Goal: Register for event/course: Sign up to attend an event or enroll in a course

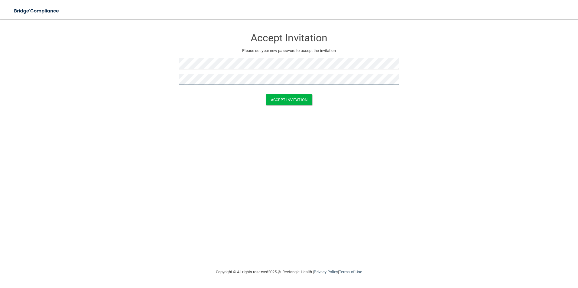
click at [266, 94] on button "Accept Invitation" at bounding box center [289, 99] width 47 height 11
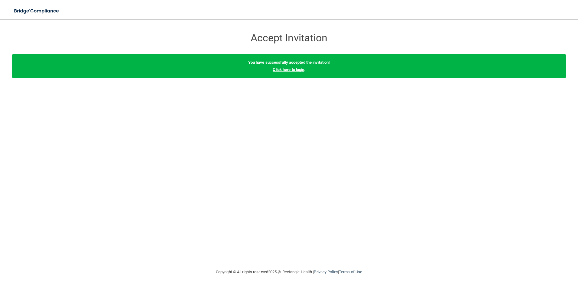
click at [292, 68] on link "Click here to login" at bounding box center [288, 69] width 31 height 5
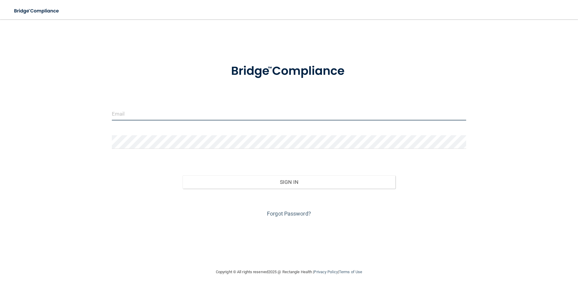
click at [189, 120] on input "email" at bounding box center [289, 114] width 355 height 14
type input "[EMAIL_ADDRESS][PERSON_NAME][DOMAIN_NAME]"
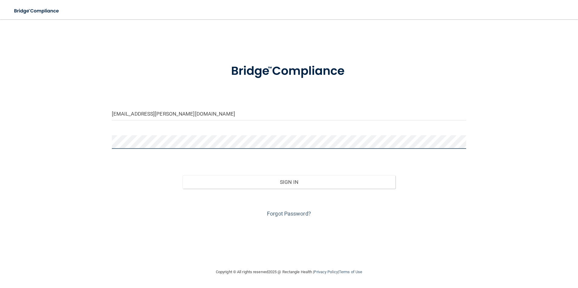
click at [183, 176] on button "Sign In" at bounding box center [289, 182] width 213 height 13
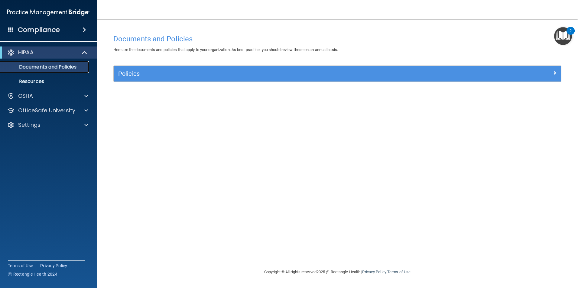
click at [61, 67] on p "Documents and Policies" at bounding box center [45, 67] width 83 height 6
click at [38, 81] on p "Resources" at bounding box center [45, 82] width 83 height 6
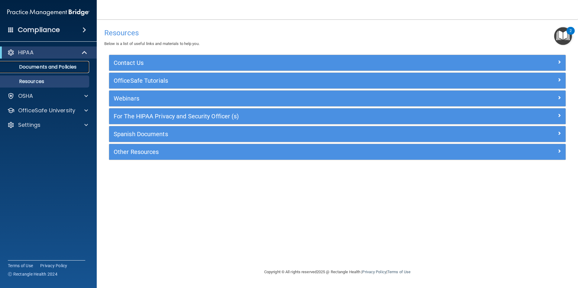
click at [24, 65] on p "Documents and Policies" at bounding box center [45, 67] width 83 height 6
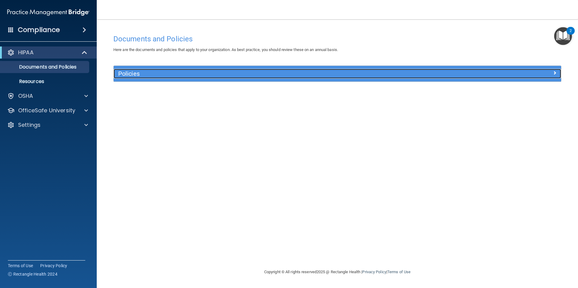
click at [123, 73] on h5 "Policies" at bounding box center [281, 73] width 326 height 7
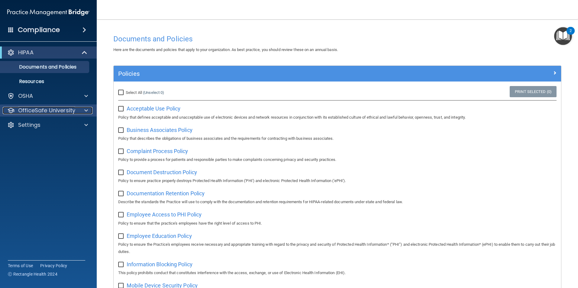
click at [53, 113] on p "OfficeSafe University" at bounding box center [46, 110] width 57 height 7
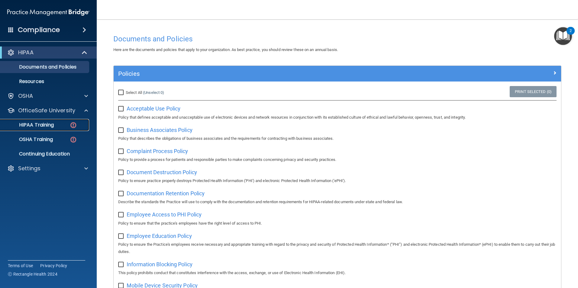
click at [52, 128] on p "HIPAA Training" at bounding box center [29, 125] width 50 height 6
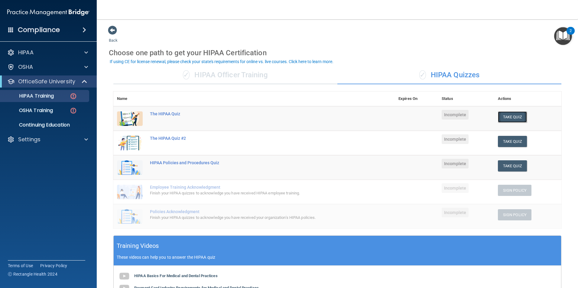
click at [504, 118] on button "Take Quiz" at bounding box center [512, 117] width 29 height 11
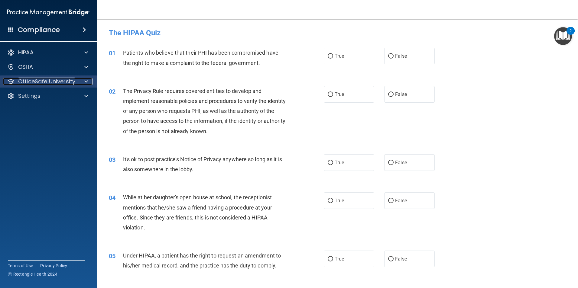
click at [62, 79] on p "OfficeSafe University" at bounding box center [46, 81] width 57 height 7
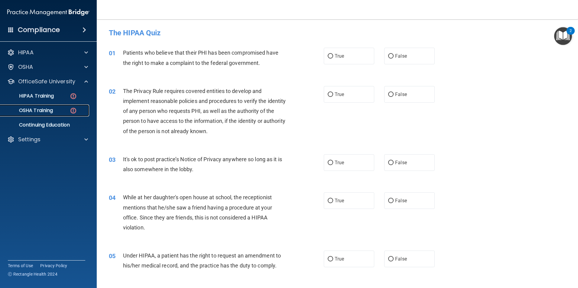
click at [56, 111] on div "OSHA Training" at bounding box center [45, 111] width 83 height 6
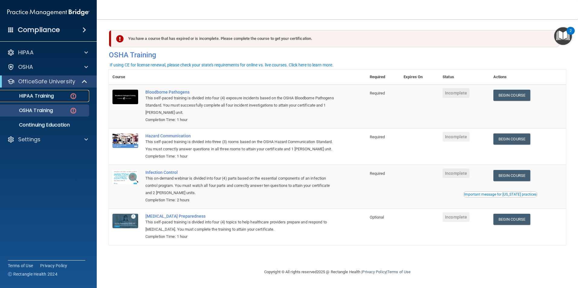
click at [49, 93] on p "HIPAA Training" at bounding box center [29, 96] width 50 height 6
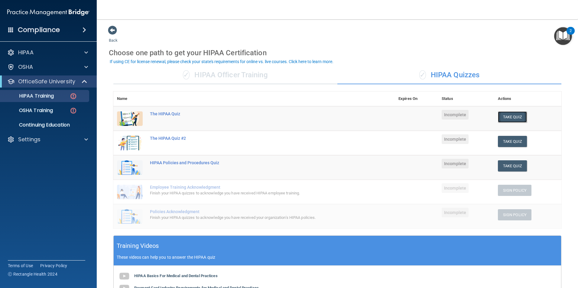
click at [508, 118] on button "Take Quiz" at bounding box center [512, 117] width 29 height 11
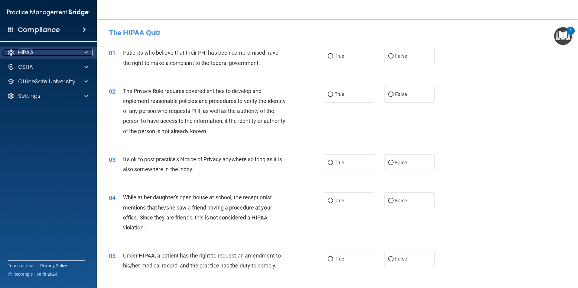
click at [81, 51] on div at bounding box center [85, 52] width 15 height 7
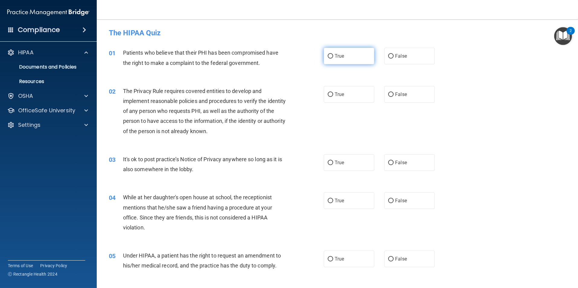
click at [340, 56] on span "True" at bounding box center [339, 56] width 9 height 6
click at [333, 56] on input "True" at bounding box center [330, 56] width 5 height 5
radio input "true"
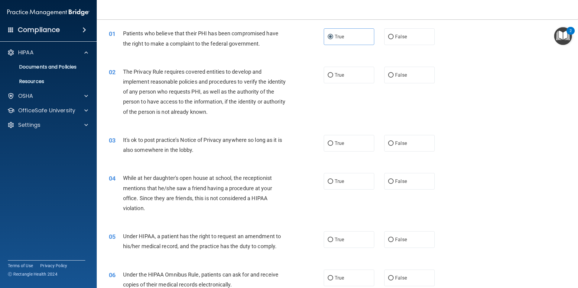
scroll to position [30, 0]
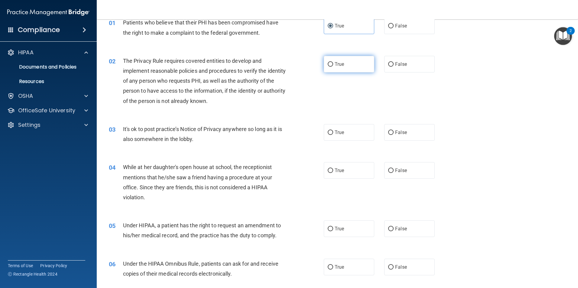
click at [348, 61] on label "True" at bounding box center [349, 64] width 50 height 17
click at [333, 62] on input "True" at bounding box center [330, 64] width 5 height 5
radio input "true"
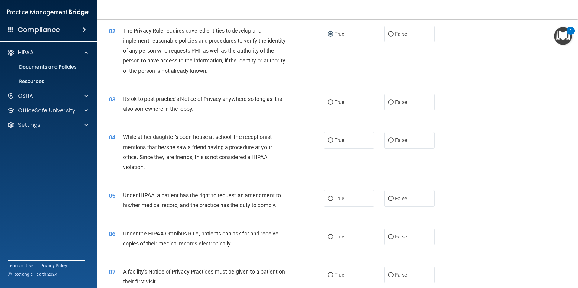
drag, startPoint x: 339, startPoint y: 101, endPoint x: 313, endPoint y: 105, distance: 26.1
click at [338, 101] on span "True" at bounding box center [339, 102] width 9 height 6
click at [333, 101] on input "True" at bounding box center [330, 102] width 5 height 5
radio input "true"
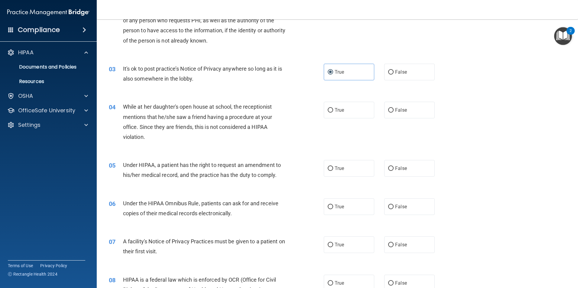
scroll to position [121, 0]
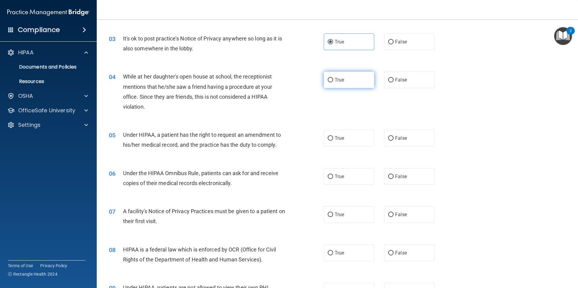
click at [342, 79] on label "True" at bounding box center [349, 80] width 50 height 17
click at [333, 79] on input "True" at bounding box center [330, 80] width 5 height 5
radio input "true"
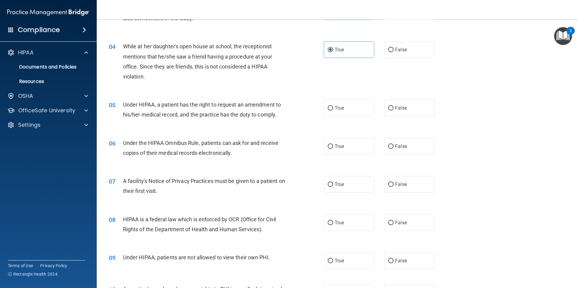
scroll to position [181, 0]
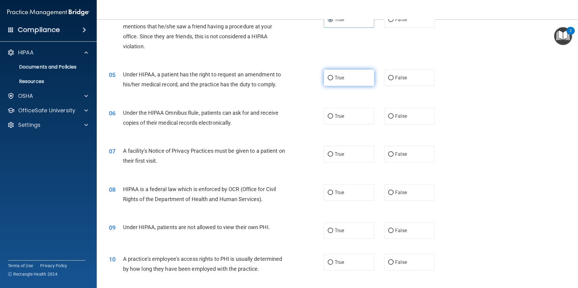
click at [347, 80] on label "True" at bounding box center [349, 78] width 50 height 17
click at [333, 80] on input "True" at bounding box center [330, 78] width 5 height 5
radio input "true"
click at [390, 78] on input "False" at bounding box center [390, 78] width 5 height 5
radio input "true"
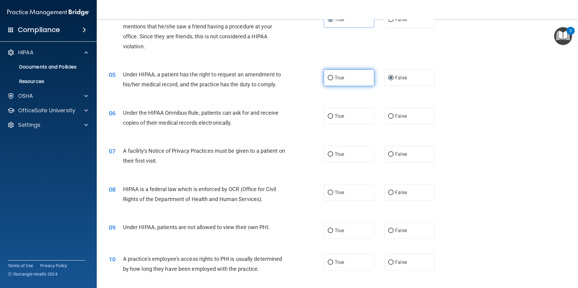
drag, startPoint x: 346, startPoint y: 76, endPoint x: 333, endPoint y: 79, distance: 13.3
click at [346, 76] on label "True" at bounding box center [349, 78] width 50 height 17
click at [333, 76] on input "True" at bounding box center [330, 78] width 5 height 5
radio input "true"
radio input "false"
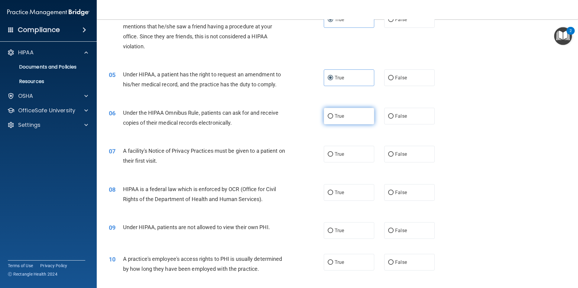
click at [347, 120] on label "True" at bounding box center [349, 116] width 50 height 17
click at [333, 119] on input "True" at bounding box center [330, 116] width 5 height 5
radio input "true"
click at [347, 157] on label "True" at bounding box center [349, 154] width 50 height 17
click at [333, 157] on input "True" at bounding box center [330, 154] width 5 height 5
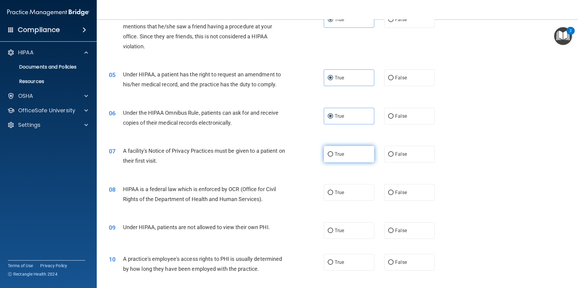
radio input "true"
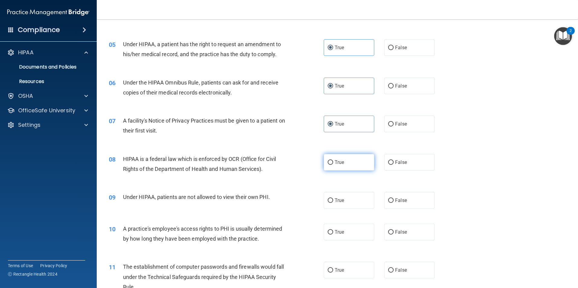
click at [352, 165] on label "True" at bounding box center [349, 162] width 50 height 17
click at [333, 165] on input "True" at bounding box center [330, 163] width 5 height 5
radio input "true"
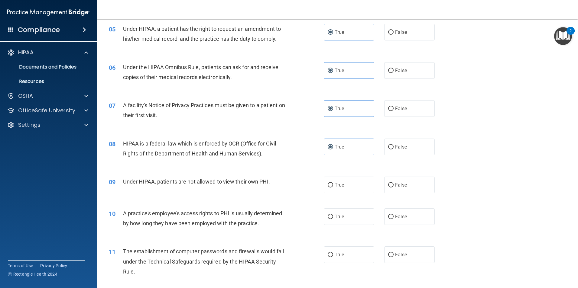
scroll to position [242, 0]
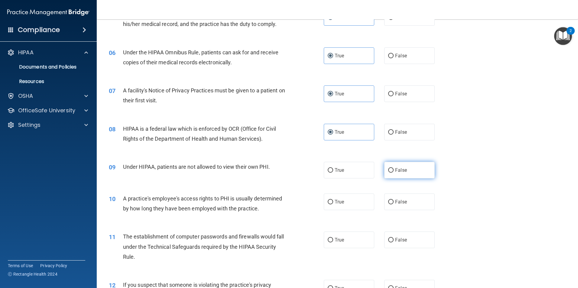
click at [414, 170] on label "False" at bounding box center [409, 170] width 50 height 17
click at [394, 170] on input "False" at bounding box center [390, 170] width 5 height 5
radio input "true"
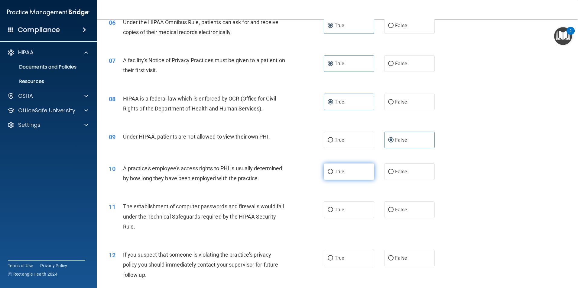
scroll to position [302, 0]
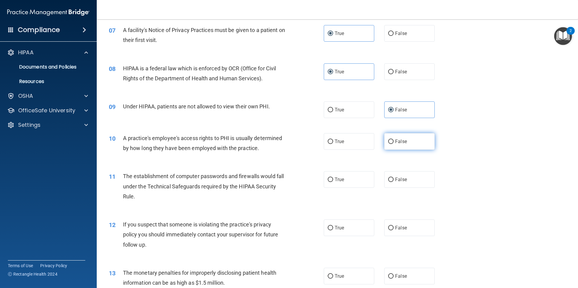
click at [408, 140] on label "False" at bounding box center [409, 141] width 50 height 17
click at [394, 140] on input "False" at bounding box center [390, 142] width 5 height 5
radio input "true"
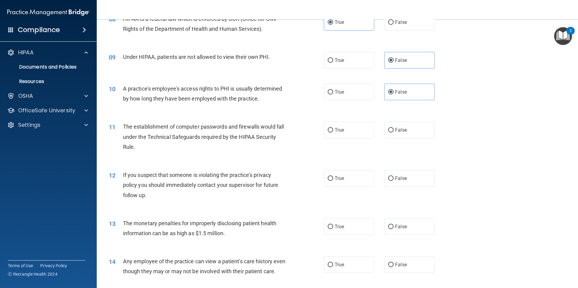
scroll to position [363, 0]
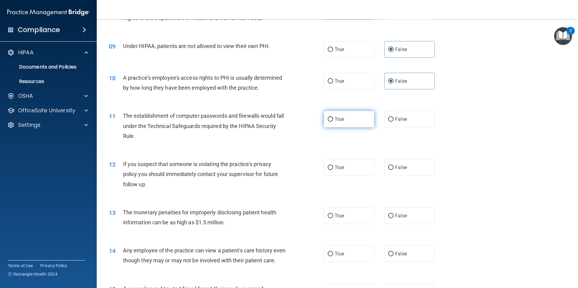
click at [360, 116] on label "True" at bounding box center [349, 119] width 50 height 17
click at [333, 117] on input "True" at bounding box center [330, 119] width 5 height 5
radio input "true"
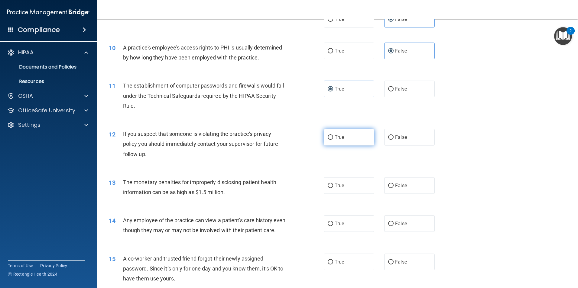
click at [359, 137] on label "True" at bounding box center [349, 137] width 50 height 17
click at [333, 137] on input "True" at bounding box center [330, 137] width 5 height 5
radio input "true"
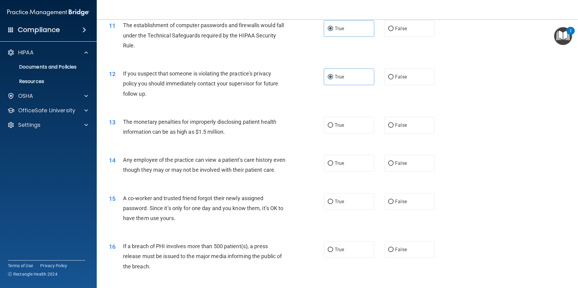
scroll to position [484, 0]
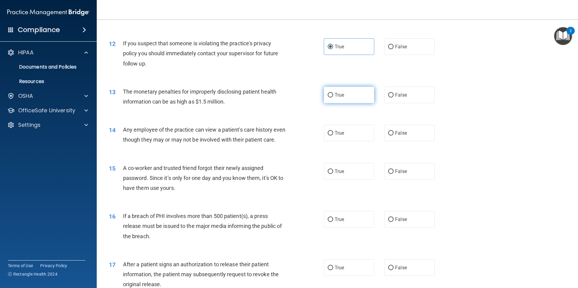
click at [357, 96] on label "True" at bounding box center [349, 95] width 50 height 17
click at [333, 96] on input "True" at bounding box center [330, 95] width 5 height 5
radio input "true"
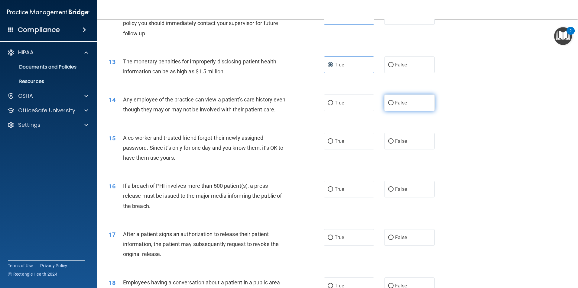
click at [415, 104] on label "False" at bounding box center [409, 103] width 50 height 17
click at [394, 104] on input "False" at bounding box center [390, 103] width 5 height 5
radio input "true"
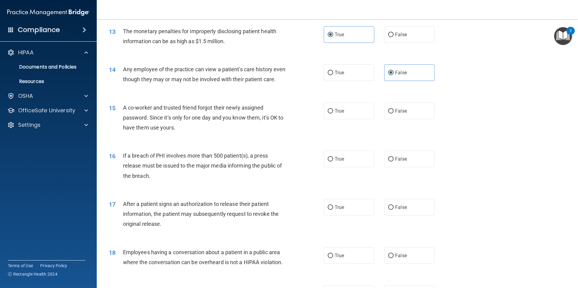
scroll to position [574, 0]
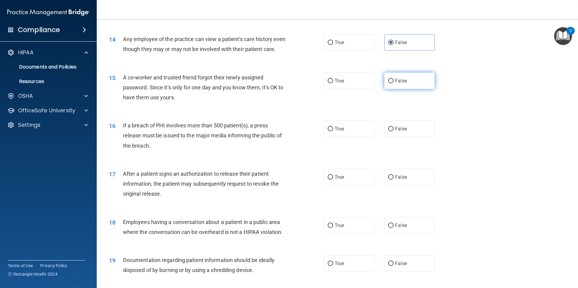
click at [418, 88] on label "False" at bounding box center [409, 81] width 50 height 17
click at [394, 83] on input "False" at bounding box center [390, 81] width 5 height 5
radio input "true"
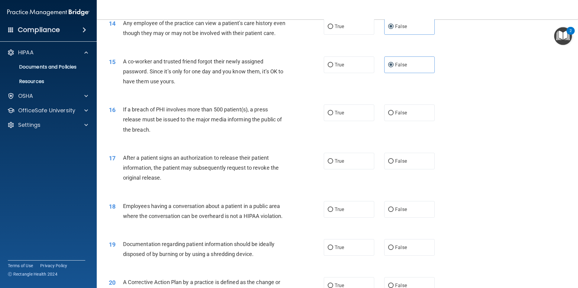
scroll to position [605, 0]
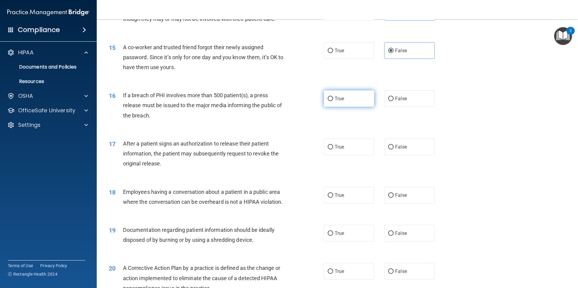
click at [343, 107] on label "True" at bounding box center [349, 98] width 50 height 17
click at [333, 101] on input "True" at bounding box center [330, 99] width 5 height 5
radio input "true"
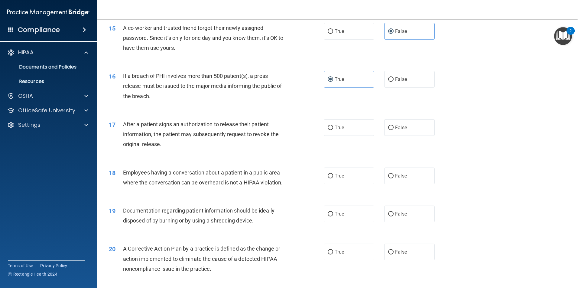
scroll to position [635, 0]
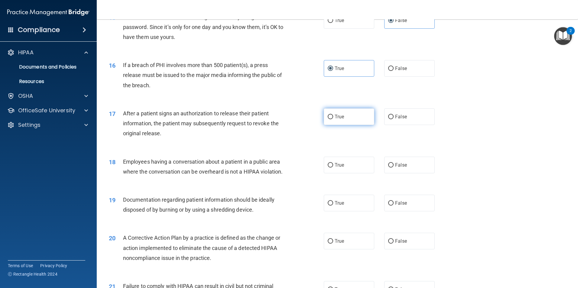
click at [358, 125] on label "True" at bounding box center [349, 117] width 50 height 17
click at [333, 119] on input "True" at bounding box center [330, 117] width 5 height 5
radio input "true"
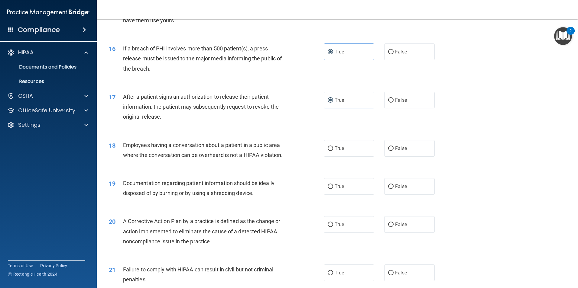
scroll to position [695, 0]
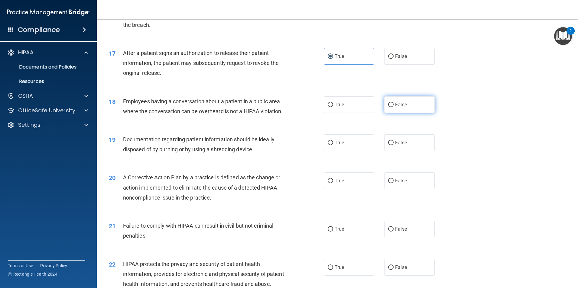
click at [418, 113] on label "False" at bounding box center [409, 104] width 50 height 17
click at [394, 107] on input "False" at bounding box center [390, 105] width 5 height 5
radio input "true"
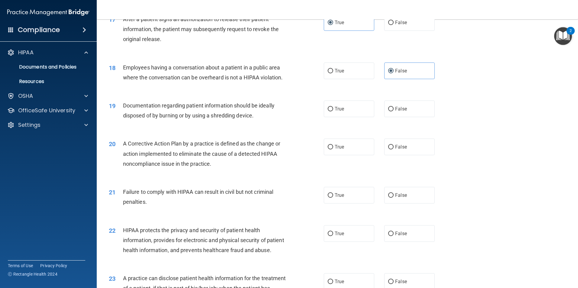
scroll to position [725, 0]
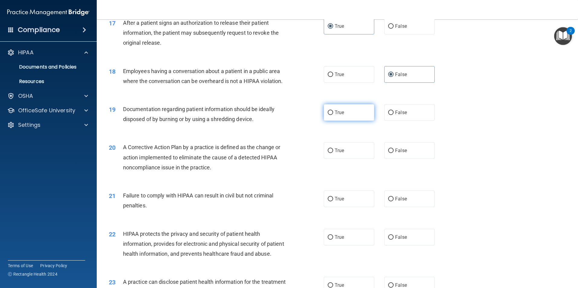
click at [356, 121] on label "True" at bounding box center [349, 112] width 50 height 17
click at [333, 115] on input "True" at bounding box center [330, 113] width 5 height 5
radio input "true"
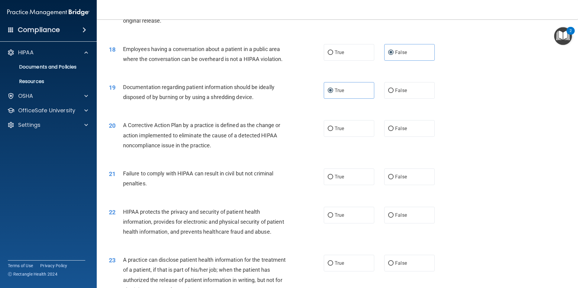
scroll to position [756, 0]
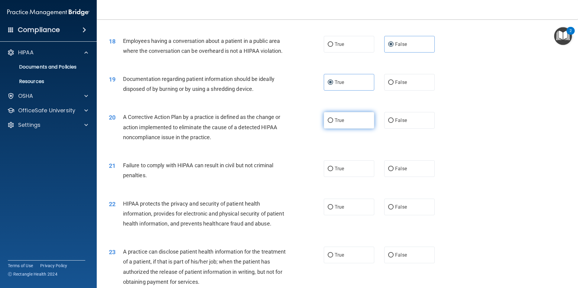
click at [342, 123] on span "True" at bounding box center [339, 121] width 9 height 6
click at [333, 123] on input "True" at bounding box center [330, 120] width 5 height 5
radio input "true"
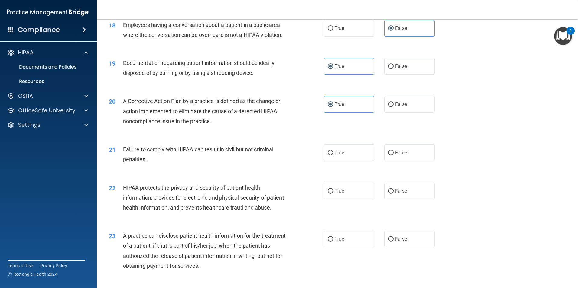
scroll to position [786, 0]
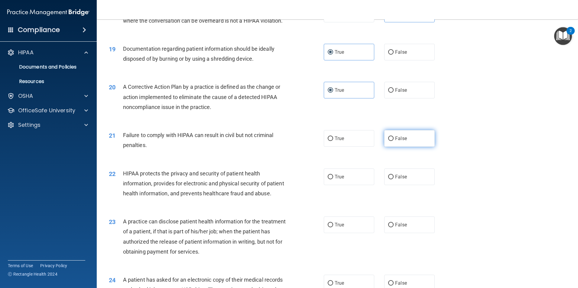
click at [408, 147] on label "False" at bounding box center [409, 138] width 50 height 17
click at [394, 141] on input "False" at bounding box center [390, 139] width 5 height 5
radio input "true"
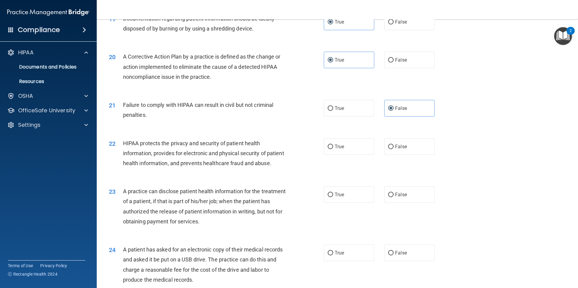
scroll to position [846, 0]
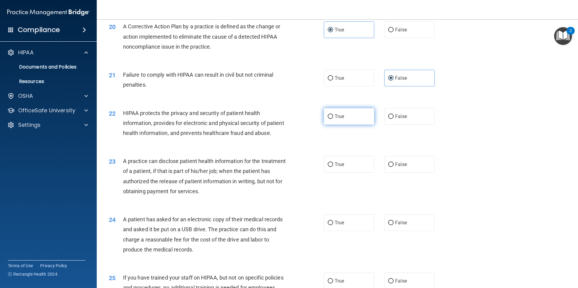
click at [348, 125] on label "True" at bounding box center [349, 116] width 50 height 17
click at [333, 119] on input "True" at bounding box center [330, 117] width 5 height 5
radio input "true"
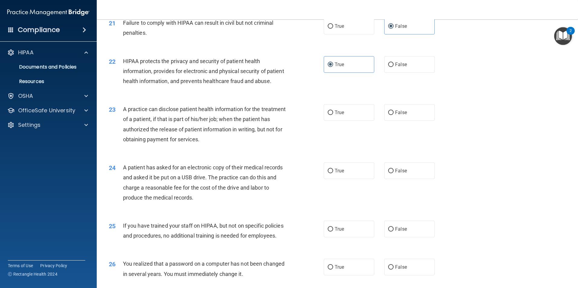
scroll to position [907, 0]
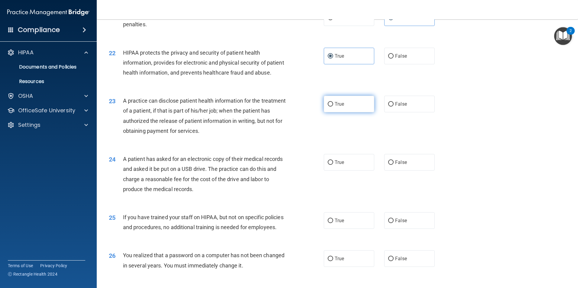
click at [343, 112] on label "True" at bounding box center [349, 104] width 50 height 17
click at [333, 107] on input "True" at bounding box center [330, 104] width 5 height 5
radio input "true"
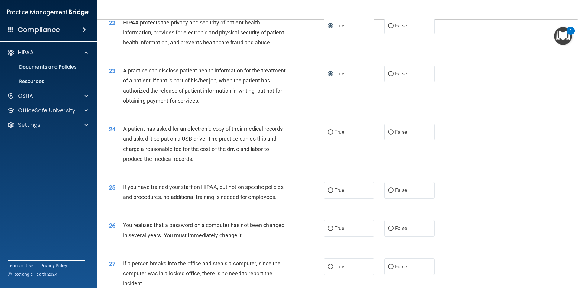
scroll to position [967, 0]
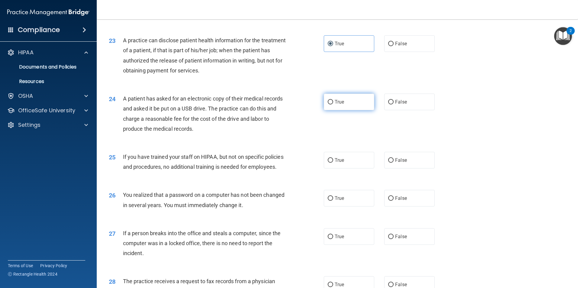
click at [351, 110] on label "True" at bounding box center [349, 102] width 50 height 17
click at [333, 105] on input "True" at bounding box center [330, 102] width 5 height 5
radio input "true"
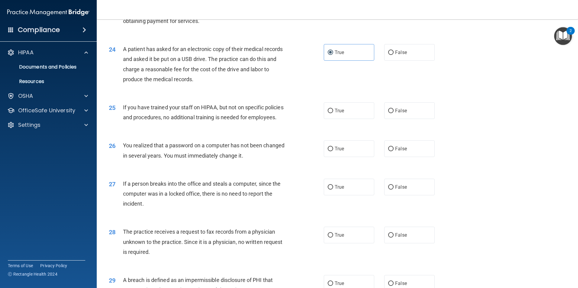
scroll to position [1028, 0]
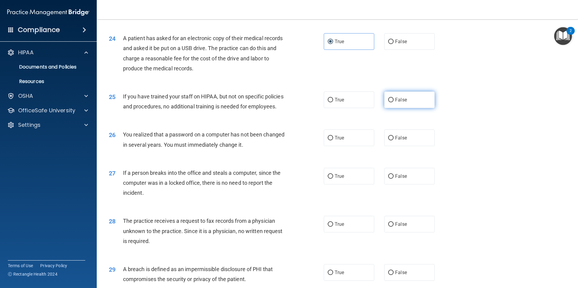
click at [405, 108] on label "False" at bounding box center [409, 100] width 50 height 17
click at [394, 102] on input "False" at bounding box center [390, 100] width 5 height 5
radio input "true"
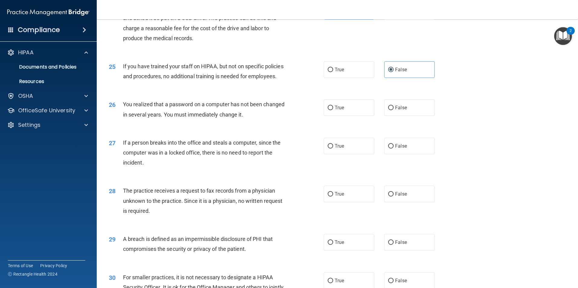
scroll to position [1088, 0]
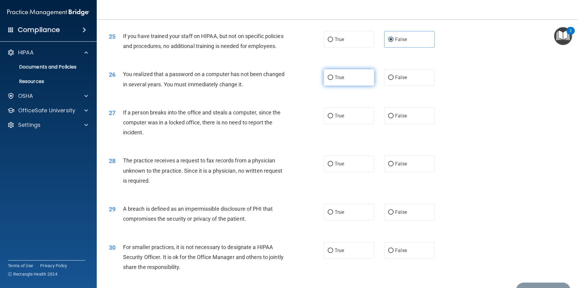
click at [346, 86] on label "True" at bounding box center [349, 77] width 50 height 17
click at [333, 80] on input "True" at bounding box center [330, 78] width 5 height 5
radio input "true"
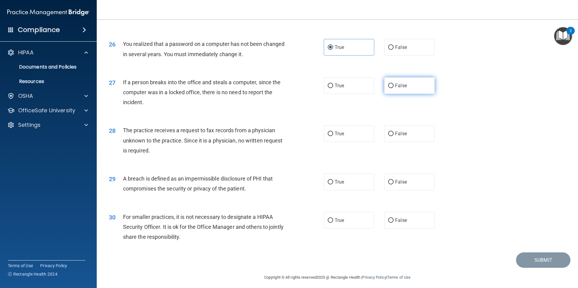
click at [404, 94] on label "False" at bounding box center [409, 85] width 50 height 17
click at [394, 88] on input "False" at bounding box center [390, 86] width 5 height 5
radio input "true"
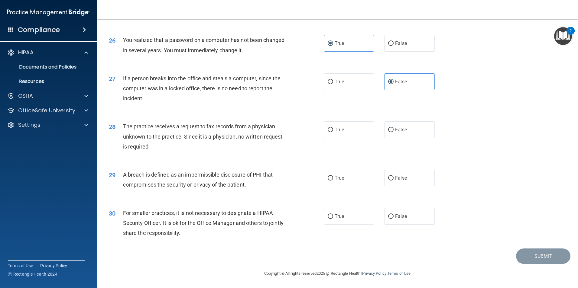
scroll to position [1152, 0]
click at [403, 130] on span "False" at bounding box center [401, 130] width 12 height 6
click at [346, 183] on label "True" at bounding box center [349, 178] width 50 height 17
click at [333, 181] on input "True" at bounding box center [330, 178] width 5 height 5
radio input "true"
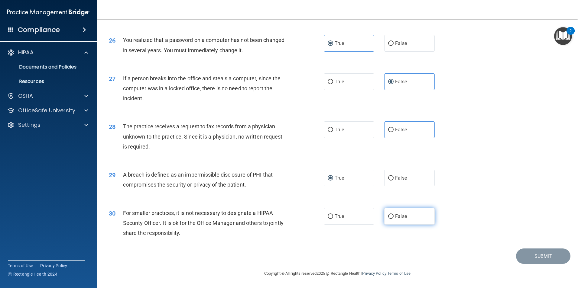
click at [411, 216] on label "False" at bounding box center [409, 216] width 50 height 17
click at [394, 216] on input "False" at bounding box center [390, 217] width 5 height 5
radio input "true"
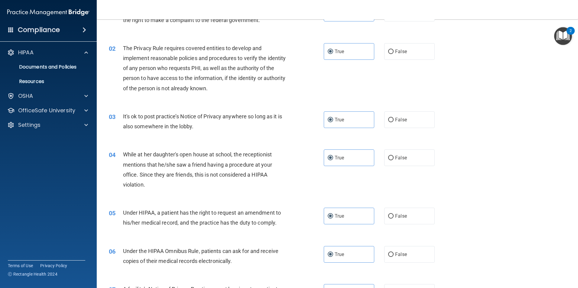
scroll to position [0, 0]
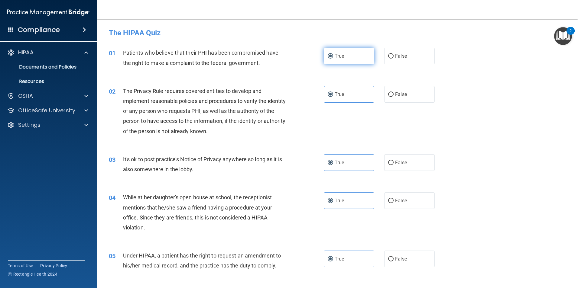
click at [341, 58] on span "True" at bounding box center [339, 56] width 9 height 6
click at [333, 58] on input "True" at bounding box center [330, 56] width 5 height 5
drag, startPoint x: 343, startPoint y: 100, endPoint x: 349, endPoint y: 152, distance: 53.0
click at [343, 100] on label "True" at bounding box center [349, 94] width 50 height 17
click at [333, 97] on input "True" at bounding box center [330, 94] width 5 height 5
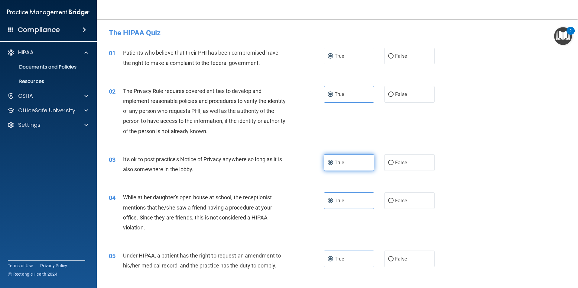
click at [347, 157] on label "True" at bounding box center [349, 162] width 50 height 17
click at [333, 161] on input "True" at bounding box center [330, 163] width 5 height 5
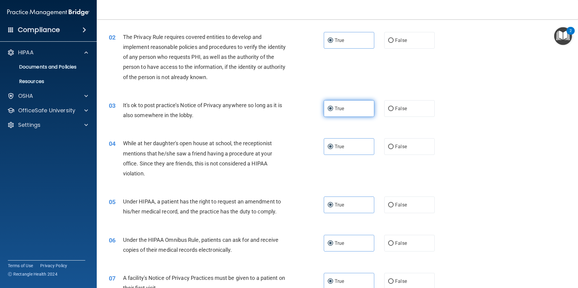
scroll to position [60, 0]
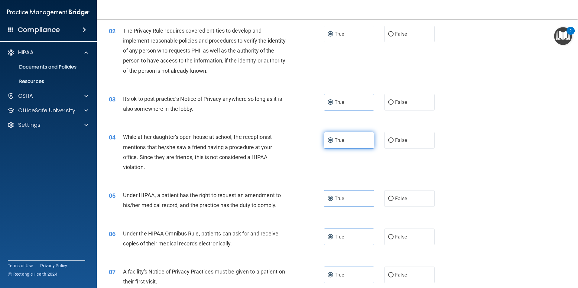
click at [351, 144] on label "True" at bounding box center [349, 140] width 50 height 17
click at [333, 143] on input "True" at bounding box center [330, 140] width 5 height 5
click at [352, 198] on label "True" at bounding box center [349, 198] width 50 height 17
click at [333, 198] on input "True" at bounding box center [330, 199] width 5 height 5
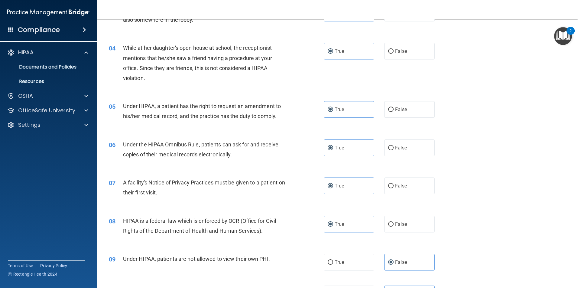
scroll to position [151, 0]
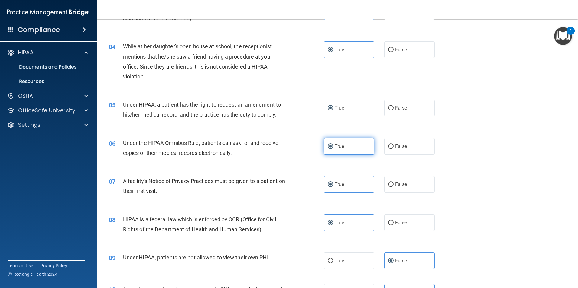
click at [348, 154] on label "True" at bounding box center [349, 146] width 50 height 17
click at [333, 149] on input "True" at bounding box center [330, 146] width 5 height 5
click at [349, 188] on label "True" at bounding box center [349, 184] width 50 height 17
click at [333, 187] on input "True" at bounding box center [330, 185] width 5 height 5
click at [357, 220] on label "True" at bounding box center [349, 223] width 50 height 17
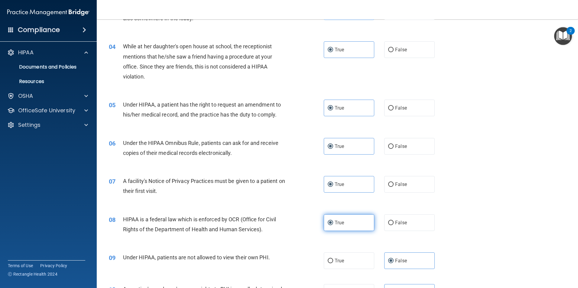
click at [333, 221] on input "True" at bounding box center [330, 223] width 5 height 5
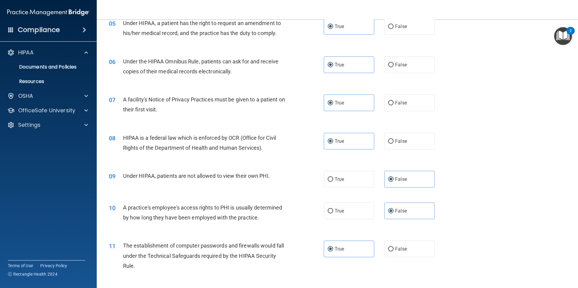
scroll to position [242, 0]
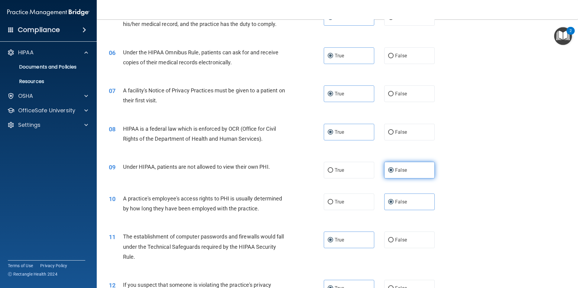
click at [405, 168] on label "False" at bounding box center [409, 170] width 50 height 17
click at [394, 168] on input "False" at bounding box center [390, 170] width 5 height 5
click at [405, 195] on label "False" at bounding box center [409, 202] width 50 height 17
click at [394, 200] on input "False" at bounding box center [390, 202] width 5 height 5
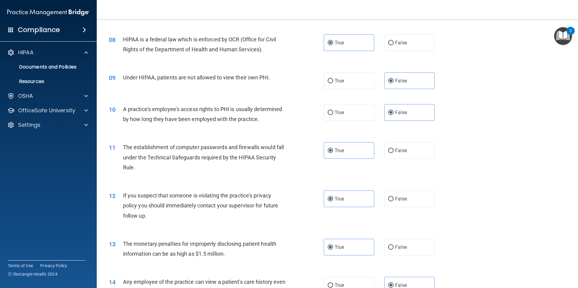
scroll to position [332, 0]
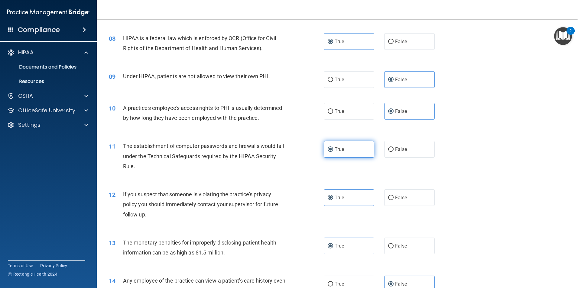
click at [344, 148] on label "True" at bounding box center [349, 149] width 50 height 17
click at [333, 148] on input "True" at bounding box center [330, 150] width 5 height 5
click at [342, 199] on span "True" at bounding box center [339, 198] width 9 height 6
click at [333, 199] on input "True" at bounding box center [330, 198] width 5 height 5
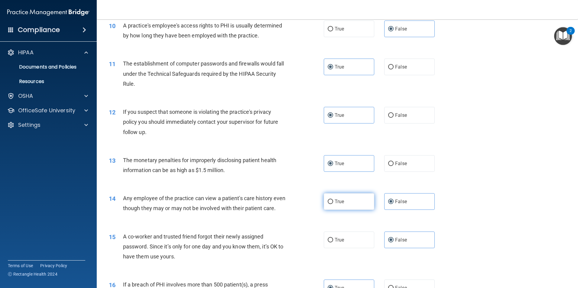
scroll to position [423, 0]
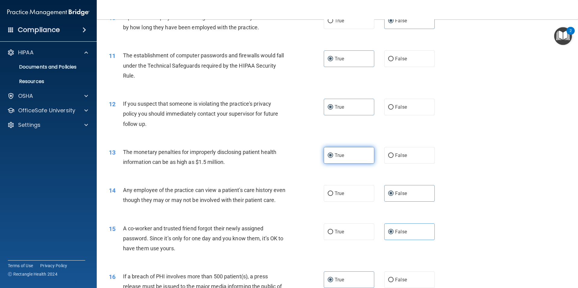
click at [347, 161] on label "True" at bounding box center [349, 155] width 50 height 17
click at [333, 158] on input "True" at bounding box center [330, 156] width 5 height 5
click at [408, 193] on label "False" at bounding box center [409, 193] width 50 height 17
click at [394, 193] on input "False" at bounding box center [390, 194] width 5 height 5
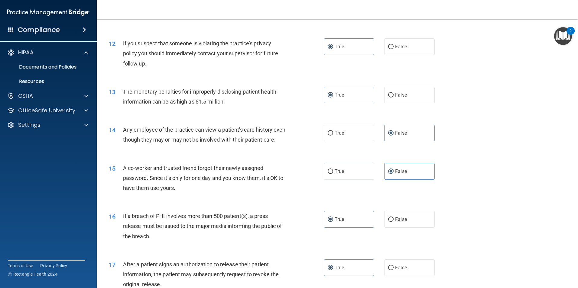
drag, startPoint x: 417, startPoint y: 184, endPoint x: 379, endPoint y: 223, distance: 53.9
click at [417, 180] on label "False" at bounding box center [409, 171] width 50 height 17
click at [394, 174] on input "False" at bounding box center [390, 172] width 5 height 5
click at [362, 228] on label "True" at bounding box center [349, 219] width 50 height 17
click at [333, 222] on input "True" at bounding box center [330, 220] width 5 height 5
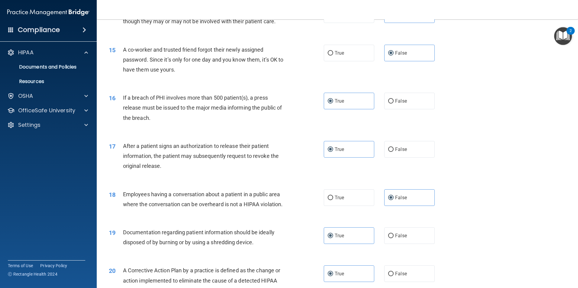
scroll to position [605, 0]
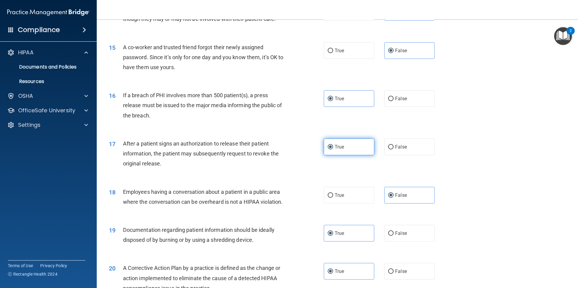
click at [336, 155] on label "True" at bounding box center [349, 147] width 50 height 17
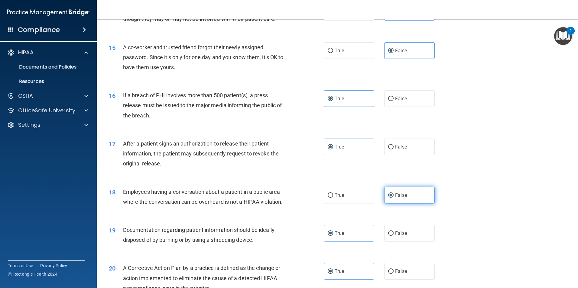
click at [413, 204] on label "False" at bounding box center [409, 195] width 50 height 17
click at [394, 198] on input "False" at bounding box center [390, 195] width 5 height 5
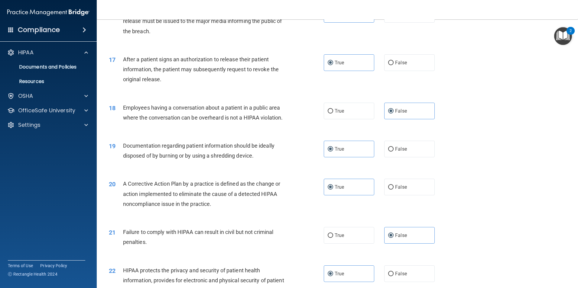
scroll to position [695, 0]
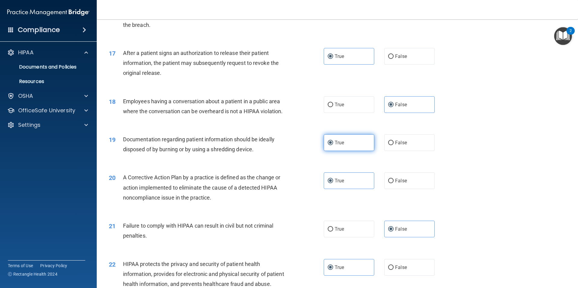
click at [355, 151] on label "True" at bounding box center [349, 143] width 50 height 17
click at [333, 145] on input "True" at bounding box center [330, 143] width 5 height 5
click at [350, 189] on label "True" at bounding box center [349, 181] width 50 height 17
click at [333, 183] on input "True" at bounding box center [330, 181] width 5 height 5
click at [424, 238] on label "False" at bounding box center [409, 229] width 50 height 17
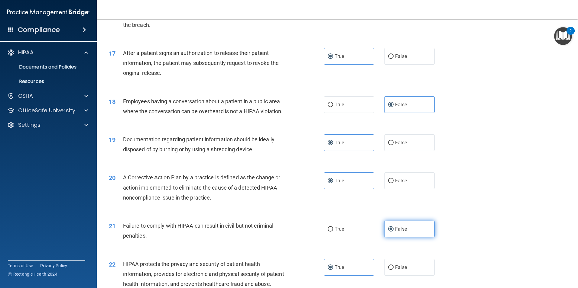
click at [394, 232] on input "False" at bounding box center [390, 229] width 5 height 5
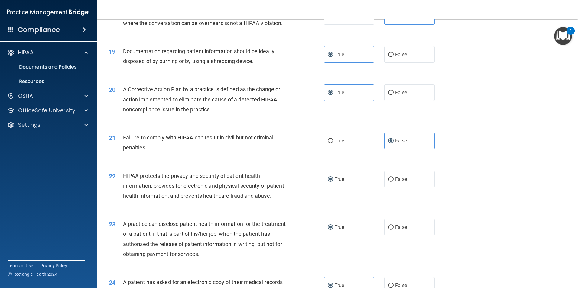
scroll to position [786, 0]
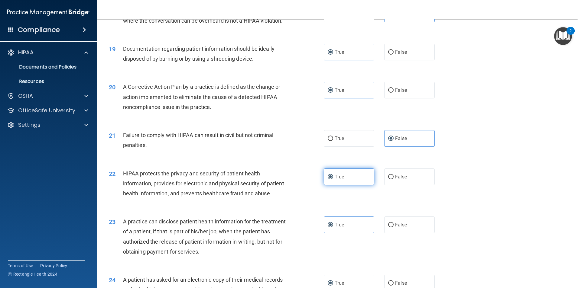
click at [358, 185] on label "True" at bounding box center [349, 177] width 50 height 17
click at [333, 180] on input "True" at bounding box center [330, 177] width 5 height 5
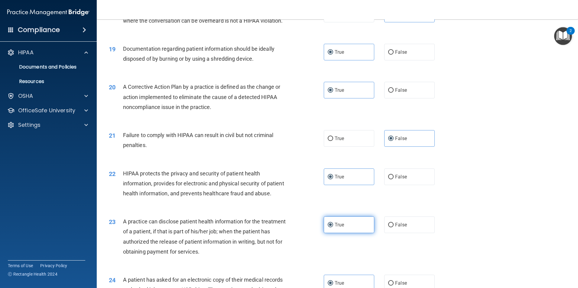
click at [356, 233] on label "True" at bounding box center [349, 225] width 50 height 17
click at [333, 228] on input "True" at bounding box center [330, 225] width 5 height 5
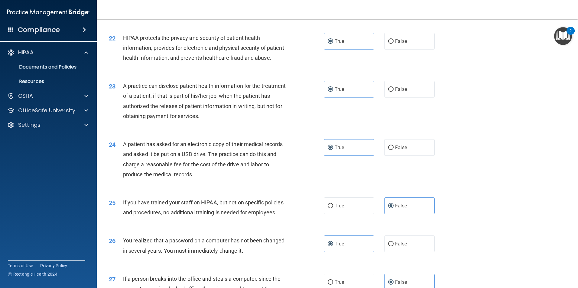
scroll to position [937, 0]
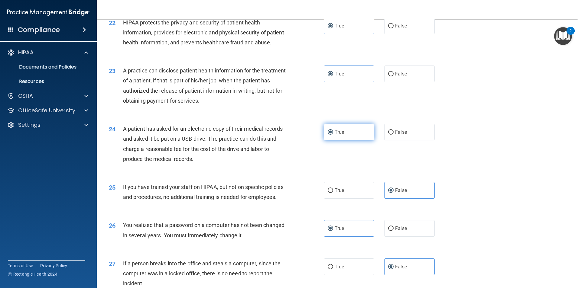
click at [357, 141] on label "True" at bounding box center [349, 132] width 50 height 17
click at [333, 135] on input "True" at bounding box center [330, 132] width 5 height 5
click at [420, 199] on label "False" at bounding box center [409, 190] width 50 height 17
click at [394, 193] on input "False" at bounding box center [390, 191] width 5 height 5
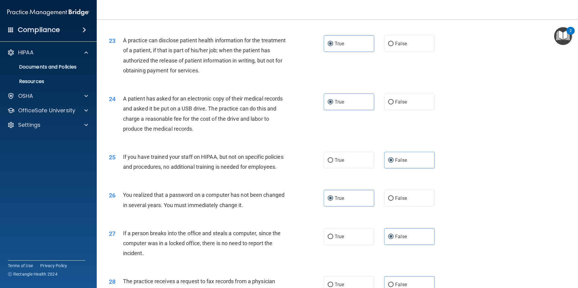
scroll to position [1028, 0]
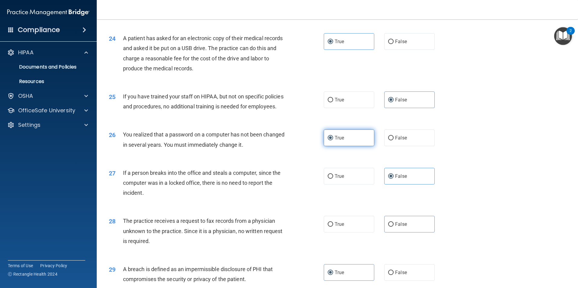
click at [356, 146] on label "True" at bounding box center [349, 138] width 50 height 17
click at [333, 141] on input "True" at bounding box center [330, 138] width 5 height 5
drag, startPoint x: 421, startPoint y: 208, endPoint x: 418, endPoint y: 226, distance: 18.9
click at [421, 185] on label "False" at bounding box center [409, 176] width 50 height 17
click at [394, 179] on input "False" at bounding box center [390, 176] width 5 height 5
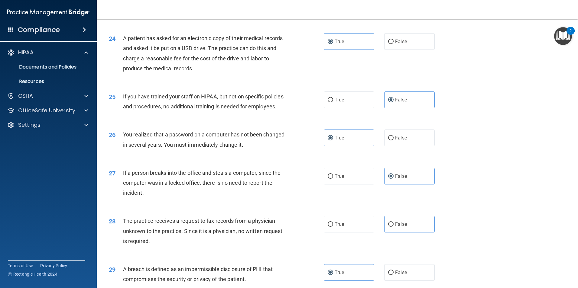
scroll to position [1088, 0]
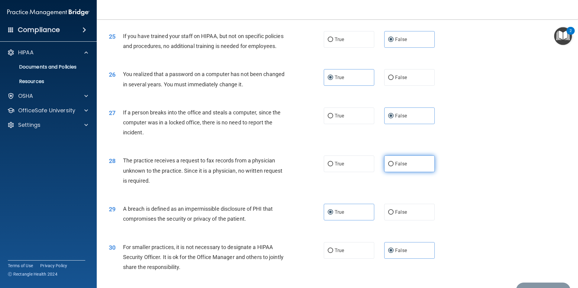
click at [414, 172] on label "False" at bounding box center [409, 164] width 50 height 17
click at [394, 167] on input "False" at bounding box center [390, 164] width 5 height 5
radio input "true"
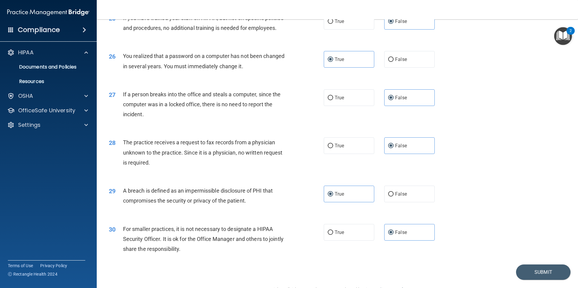
scroll to position [1152, 0]
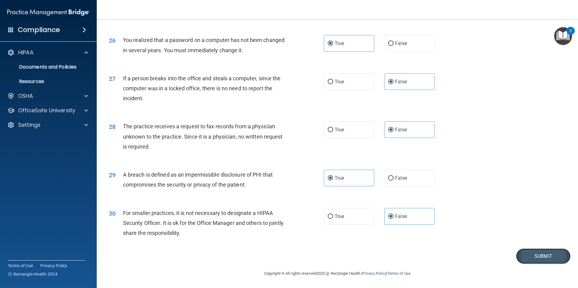
click at [531, 258] on button "Submit" at bounding box center [543, 256] width 54 height 15
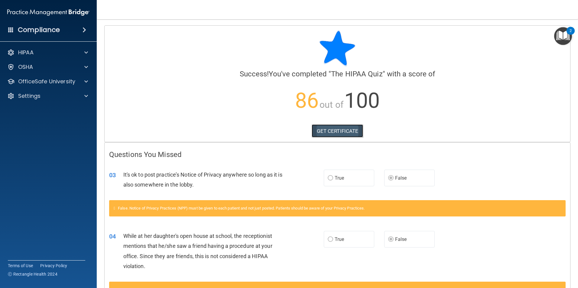
click at [344, 136] on link "GET CERTIFICATE" at bounding box center [338, 131] width 52 height 13
click at [79, 82] on div at bounding box center [85, 81] width 15 height 7
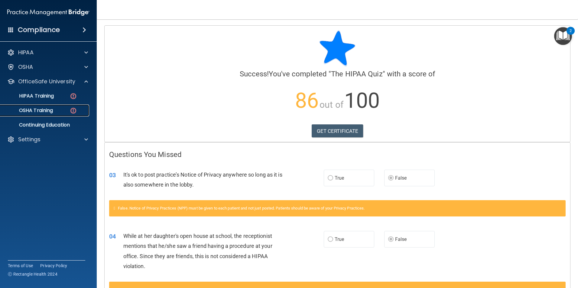
click at [60, 113] on div "OSHA Training" at bounding box center [45, 111] width 83 height 6
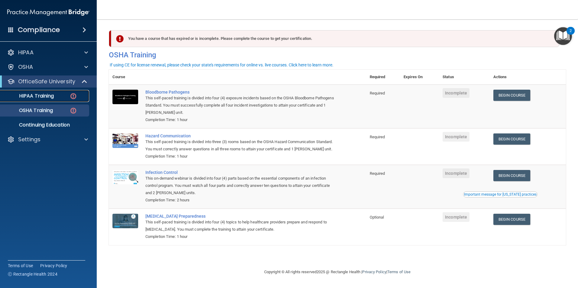
click at [48, 96] on p "HIPAA Training" at bounding box center [29, 96] width 50 height 6
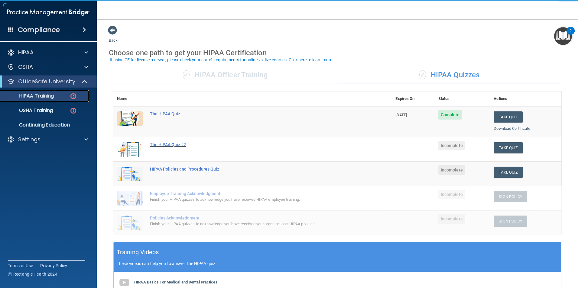
scroll to position [30, 0]
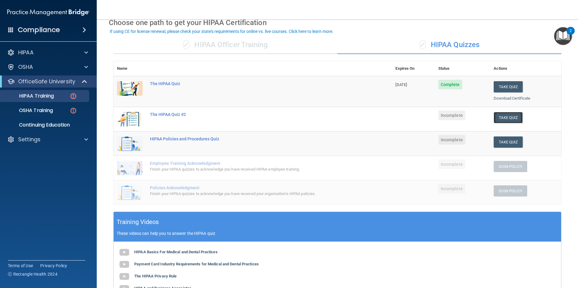
click at [506, 118] on button "Take Quiz" at bounding box center [508, 117] width 29 height 11
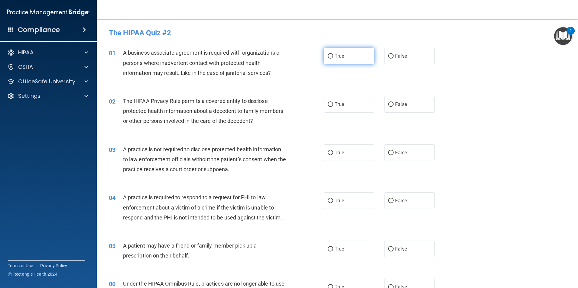
click at [343, 59] on label "True" at bounding box center [349, 56] width 50 height 17
click at [333, 59] on input "True" at bounding box center [330, 56] width 5 height 5
radio input "true"
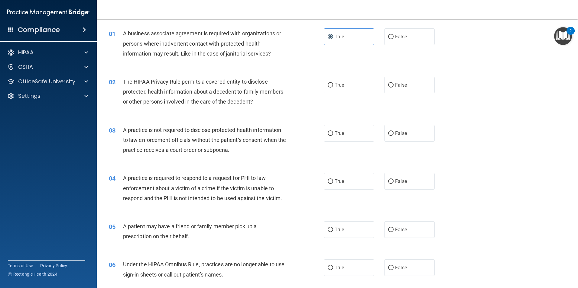
scroll to position [30, 0]
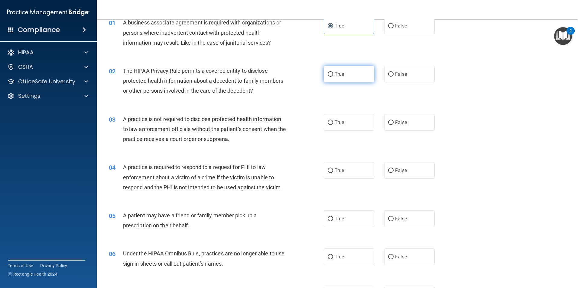
click at [356, 73] on label "True" at bounding box center [349, 74] width 50 height 17
click at [333, 73] on input "True" at bounding box center [330, 74] width 5 height 5
radio input "true"
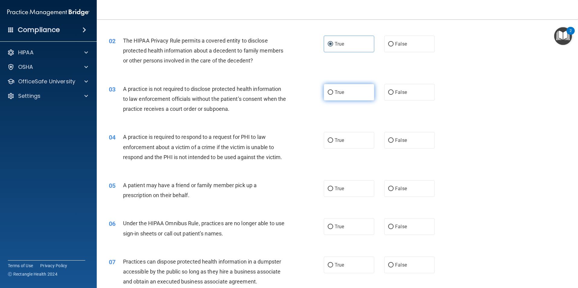
click at [359, 94] on label "True" at bounding box center [349, 92] width 50 height 17
click at [333, 94] on input "True" at bounding box center [330, 92] width 5 height 5
radio input "true"
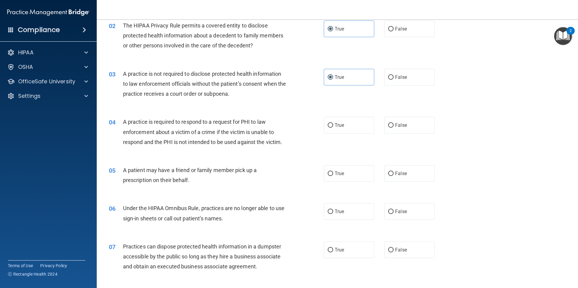
scroll to position [91, 0]
